Goal: Task Accomplishment & Management: Use online tool/utility

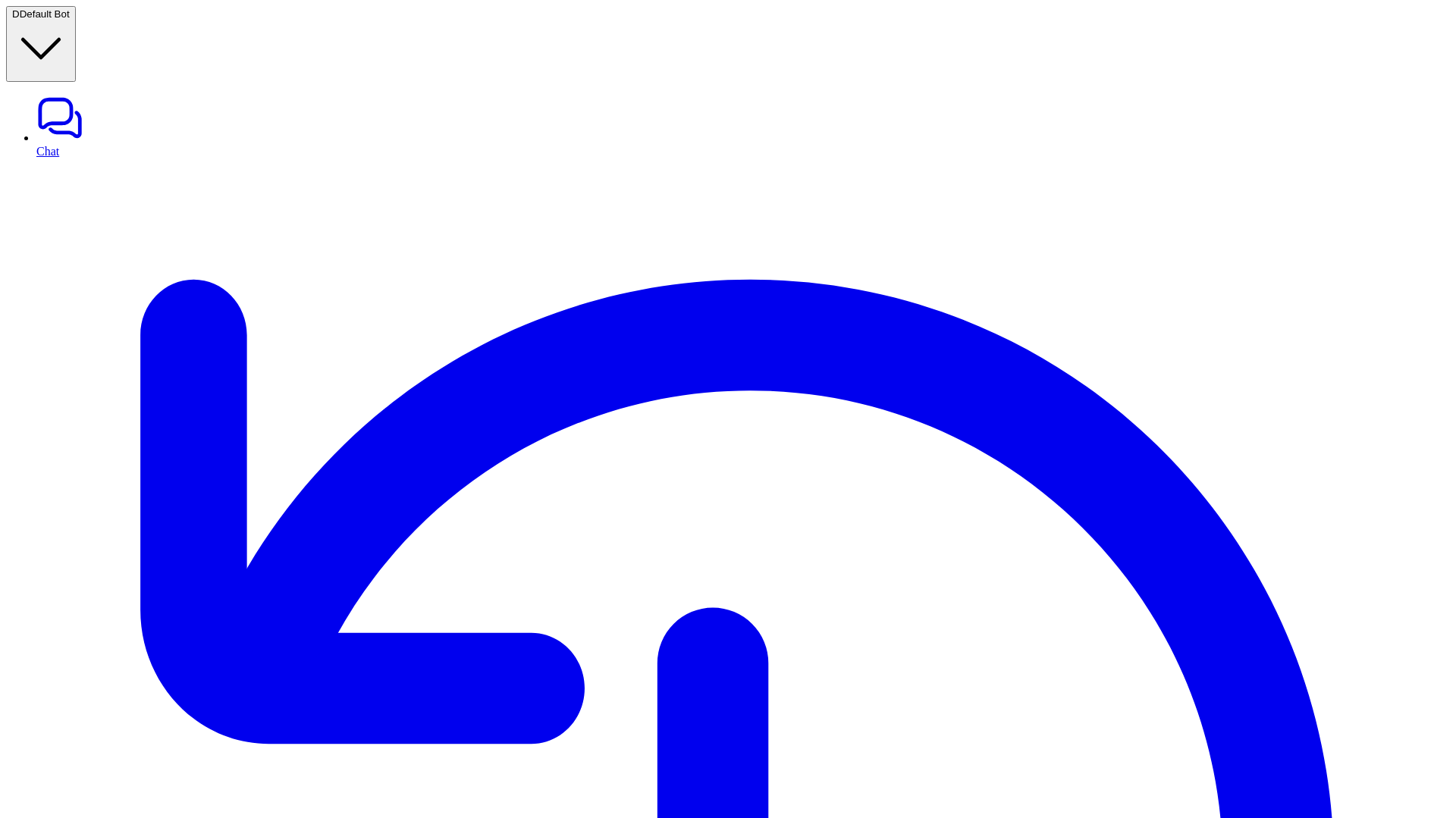
type textarea "**********"
drag, startPoint x: 1246, startPoint y: 340, endPoint x: 794, endPoint y: 445, distance: 464.0
